Goal: Task Accomplishment & Management: Manage account settings

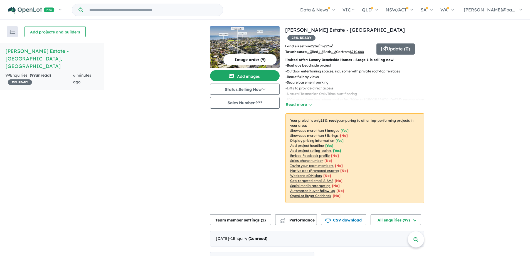
click at [40, 72] on div "99 Enquir ies ( 99 unread) 25 % READY" at bounding box center [40, 78] width 68 height 13
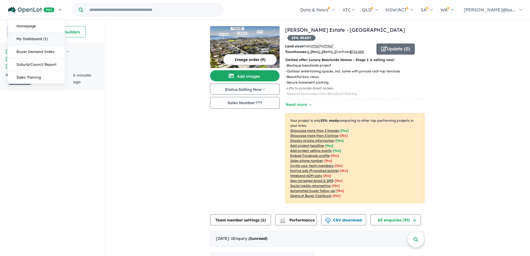
click at [45, 37] on link "My Dashboard (1)" at bounding box center [36, 39] width 57 height 13
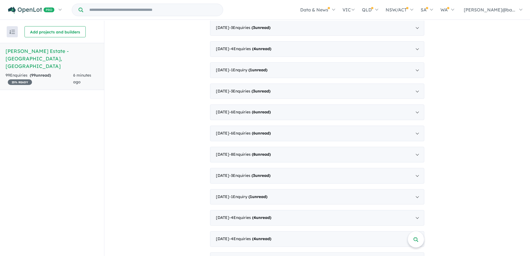
scroll to position [831, 0]
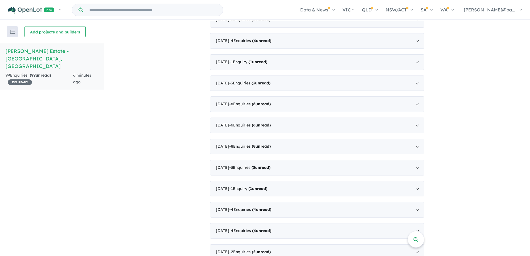
click at [52, 51] on h5 "[PERSON_NAME] Estate - [GEOGRAPHIC_DATA] , [GEOGRAPHIC_DATA]" at bounding box center [52, 58] width 93 height 23
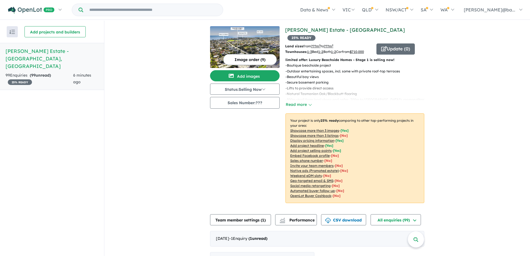
click at [334, 29] on link "[PERSON_NAME] Estate - [GEOGRAPHIC_DATA]" at bounding box center [345, 30] width 120 height 6
click at [397, 43] on button "Update ( 0 )" at bounding box center [395, 48] width 38 height 11
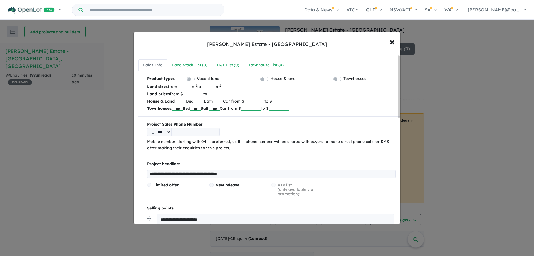
click at [344, 78] on label "Townhouses" at bounding box center [355, 78] width 23 height 7
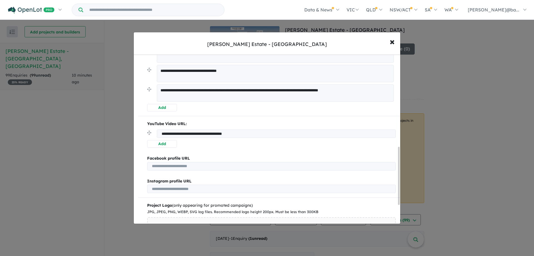
scroll to position [238, 0]
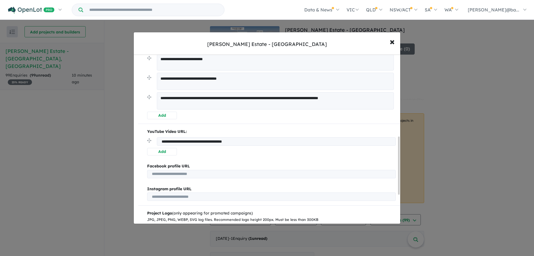
drag, startPoint x: 266, startPoint y: 141, endPoint x: 156, endPoint y: 137, distance: 109.4
click at [155, 139] on li "**********" at bounding box center [271, 142] width 249 height 11
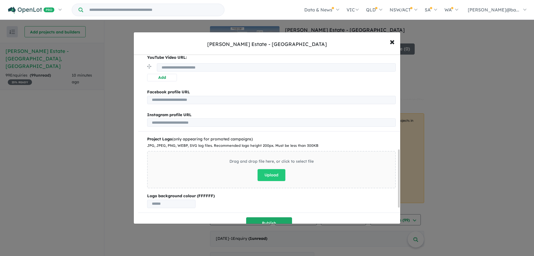
scroll to position [322, 0]
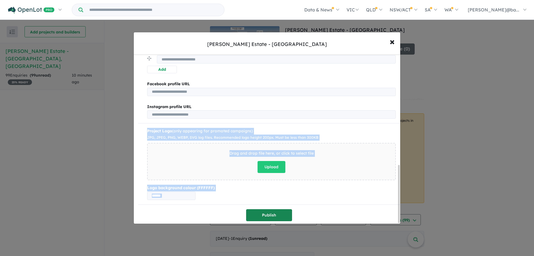
drag, startPoint x: 273, startPoint y: 202, endPoint x: 268, endPoint y: 208, distance: 8.5
click at [268, 209] on button "Publish" at bounding box center [269, 215] width 46 height 12
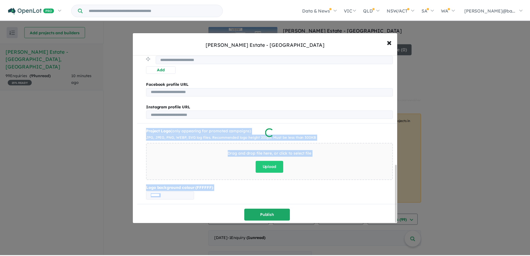
scroll to position [0, 0]
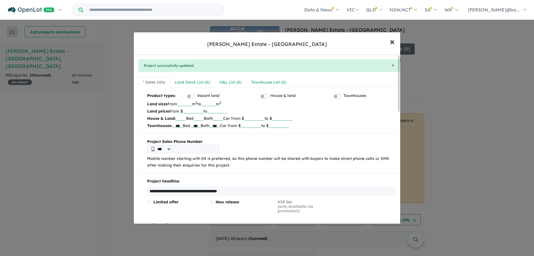
click at [392, 40] on span "×" at bounding box center [392, 41] width 5 height 12
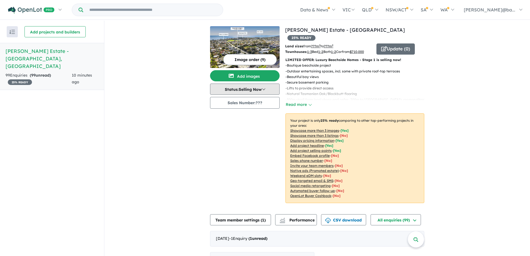
click at [263, 90] on button "Status: Selling Now" at bounding box center [245, 88] width 70 height 11
click at [228, 139] on button "Sold Out" at bounding box center [230, 140] width 41 height 13
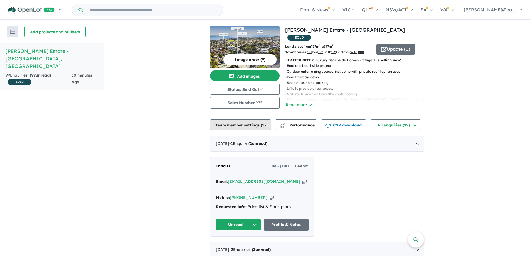
click at [261, 122] on button "Team member settings ( 1 )" at bounding box center [240, 124] width 61 height 11
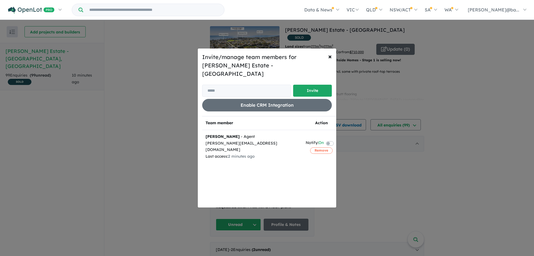
click at [131, 93] on div "Invite/manage team members for Teresa Mia Estate - Mornington Invite Enable CRM…" at bounding box center [267, 128] width 534 height 256
